Goal: Task Accomplishment & Management: Manage account settings

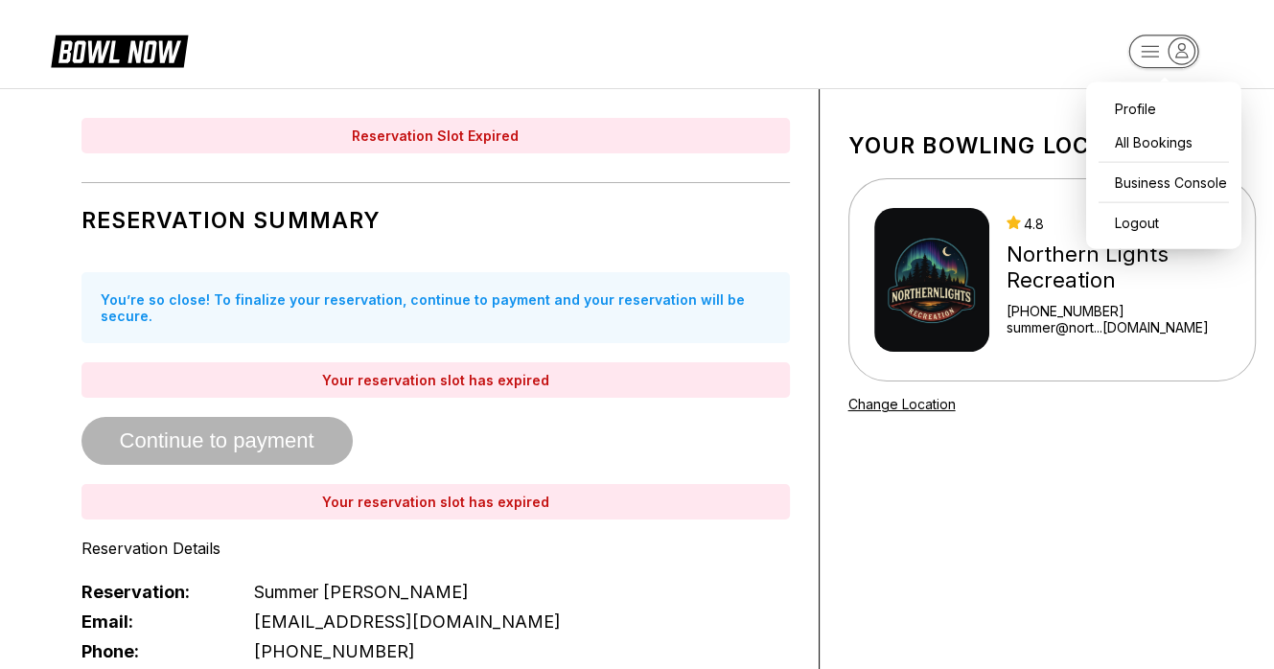
click at [1186, 49] on icon "button" at bounding box center [1182, 51] width 26 height 26
click at [1157, 178] on div "Business Console" at bounding box center [1164, 183] width 136 height 34
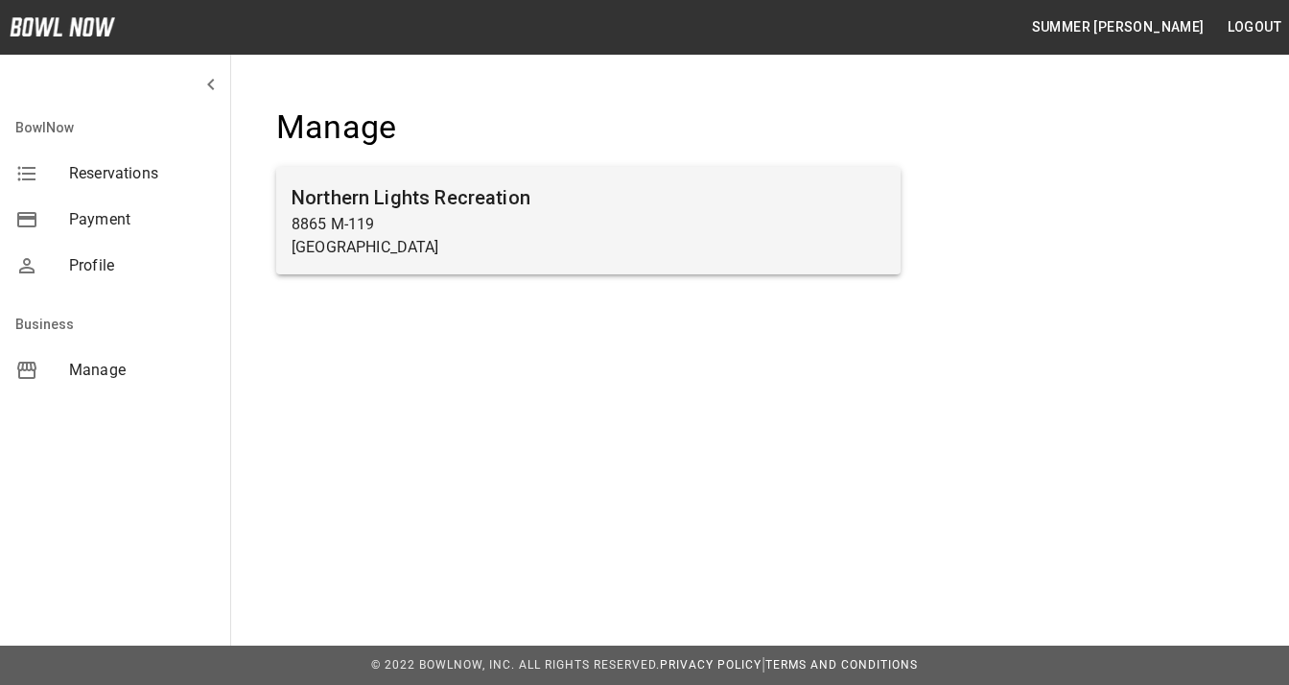
click at [584, 228] on p "8865 M-119" at bounding box center [588, 224] width 594 height 23
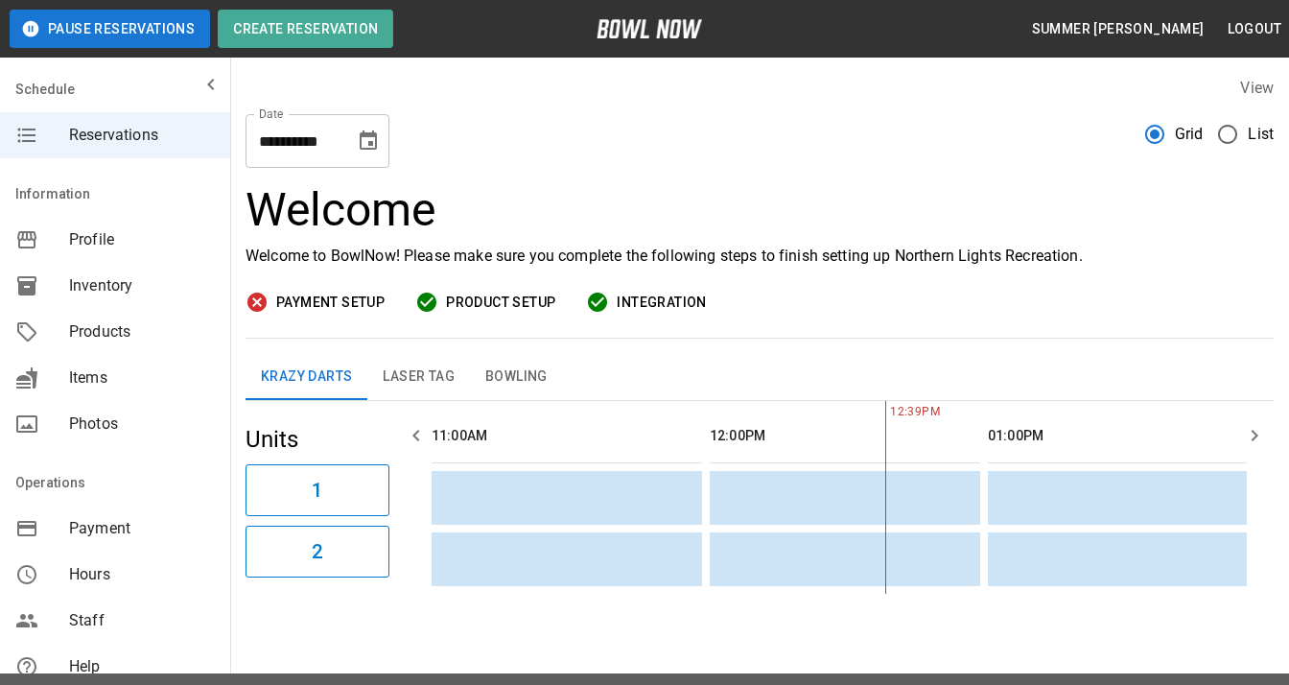
scroll to position [0, 278]
